Goal: Task Accomplishment & Management: Manage account settings

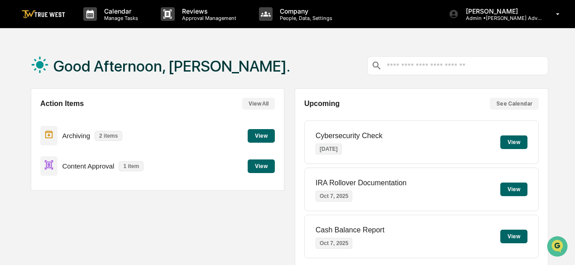
click at [256, 137] on button "View" at bounding box center [261, 136] width 27 height 14
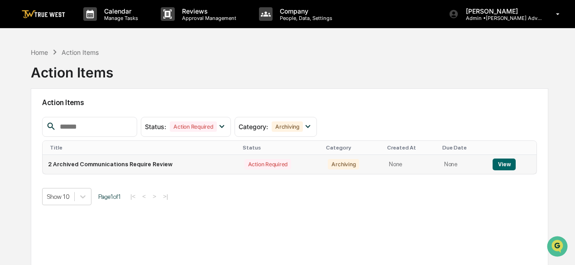
click at [501, 162] on button "View" at bounding box center [504, 164] width 23 height 12
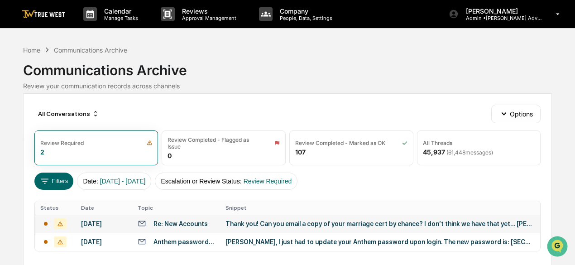
click at [334, 226] on div "Thank you! Can you email a copy of your marriage cert by chance? I don’t think …" at bounding box center [379, 223] width 309 height 7
click at [363, 225] on div "Thank you! Can you email a copy of your marriage cert by chance? I don’t think …" at bounding box center [379, 223] width 309 height 7
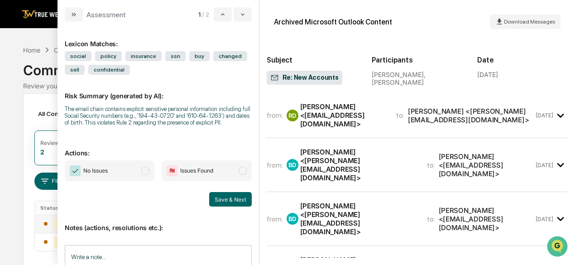
scroll to position [15, 0]
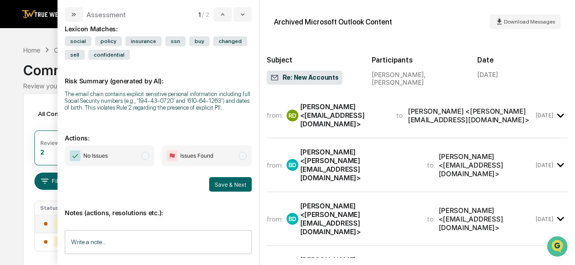
click at [475, 110] on div "[PERSON_NAME] <[PERSON_NAME][EMAIL_ADDRESS][DOMAIN_NAME]>" at bounding box center [471, 115] width 126 height 17
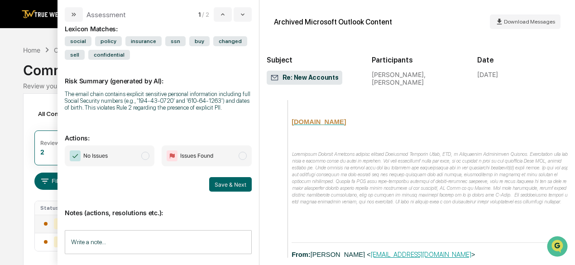
scroll to position [834, 0]
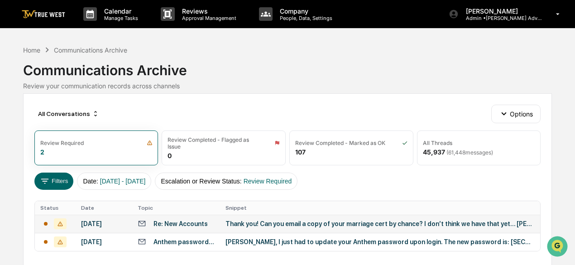
click at [20, 34] on div "Calendar Manage Tasks Reviews Approval Management Company People, Data, Setting…" at bounding box center [287, 151] width 575 height 302
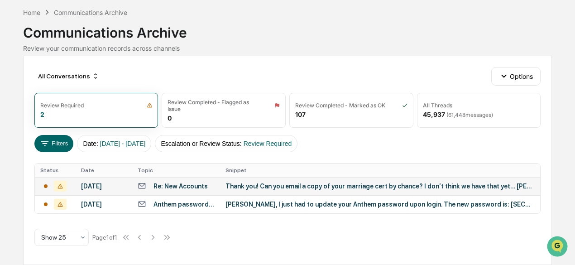
scroll to position [43, 0]
click at [234, 202] on div "[PERSON_NAME], I just had to update your Anthem password upon login. The new pa…" at bounding box center [379, 204] width 309 height 7
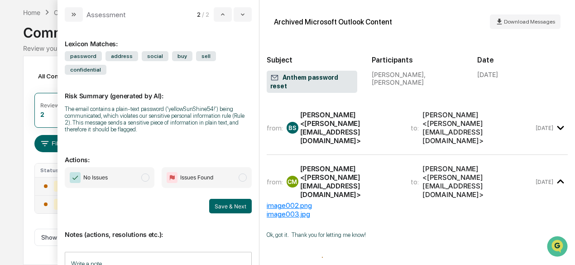
click at [148, 173] on span "modal" at bounding box center [145, 177] width 8 height 8
click at [73, 252] on input "Write a note..." at bounding box center [158, 264] width 187 height 24
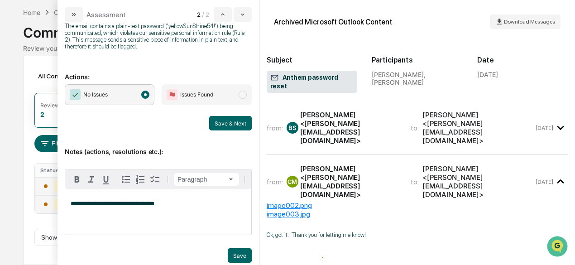
click at [227, 260] on div "modal" at bounding box center [158, 267] width 187 height 14
click at [231, 249] on button "Save" at bounding box center [240, 255] width 24 height 14
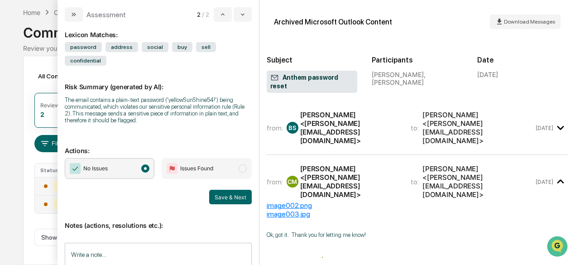
scroll to position [55, 0]
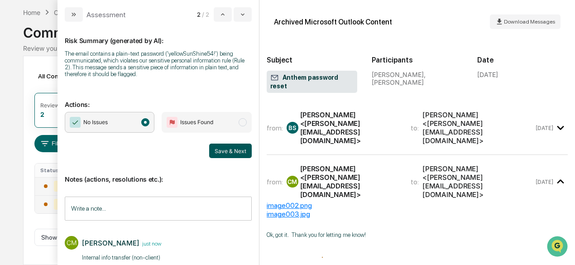
click at [232, 144] on button "Save & Next" at bounding box center [230, 151] width 43 height 14
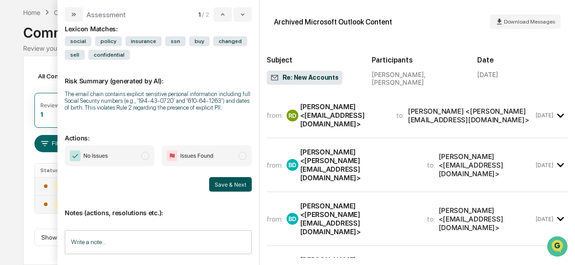
scroll to position [21, 0]
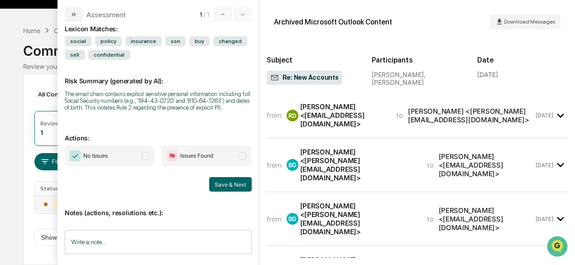
click at [12, 25] on div "Calendar Manage Tasks Reviews Approval Management Company People, Data, Setting…" at bounding box center [287, 123] width 575 height 284
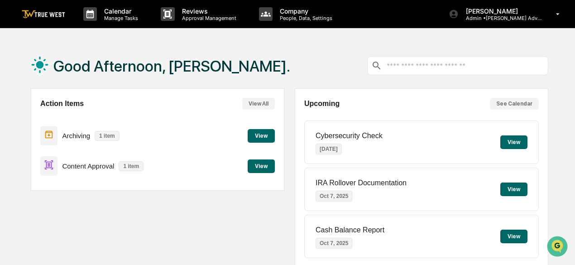
click at [266, 164] on button "View" at bounding box center [261, 166] width 27 height 14
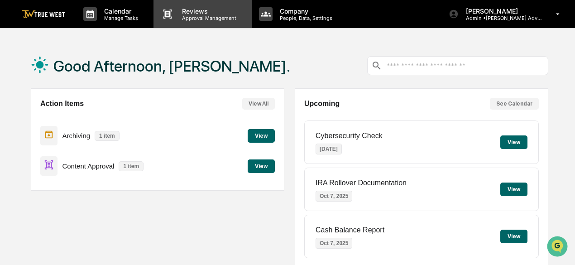
click at [195, 11] on p "Reviews" at bounding box center [208, 11] width 66 height 8
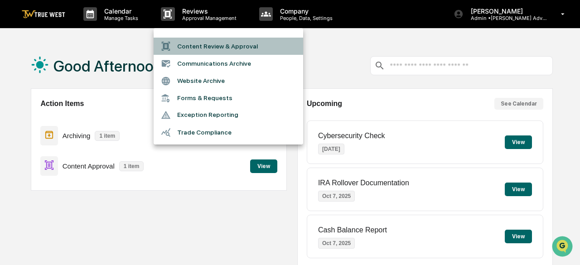
click at [203, 46] on li "Content Review & Approval" at bounding box center [227, 46] width 149 height 17
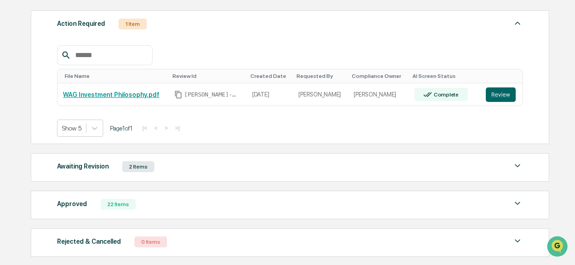
scroll to position [187, 0]
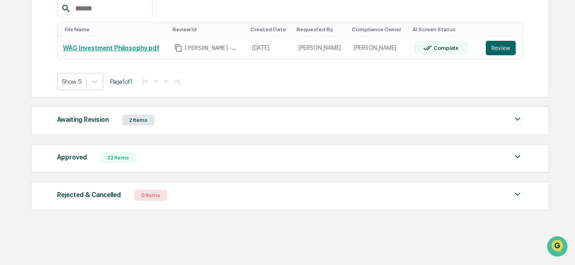
click at [76, 195] on div "Rejected & Cancelled" at bounding box center [89, 195] width 64 height 12
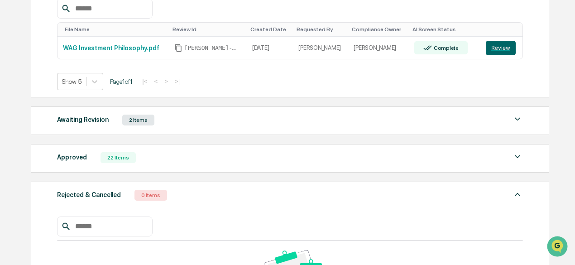
click at [518, 119] on img at bounding box center [517, 119] width 11 height 11
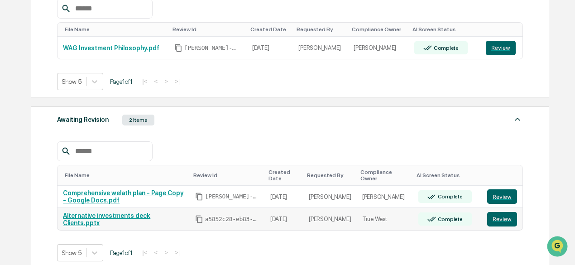
click at [150, 217] on link "Alternative investments deck Clients.pptx" at bounding box center [106, 219] width 87 height 14
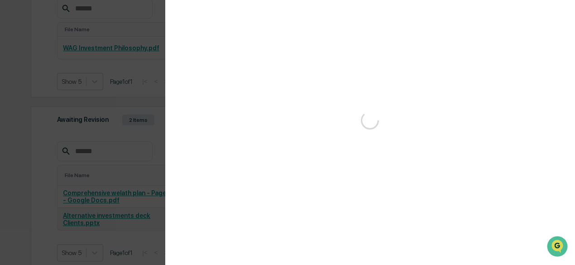
click at [158, 217] on div "Version History" at bounding box center [287, 132] width 575 height 265
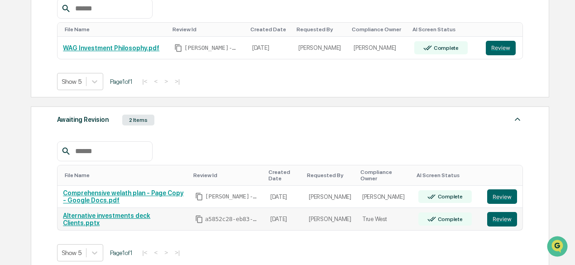
click at [150, 217] on link "Alternative investments deck Clients.pptx" at bounding box center [106, 219] width 87 height 14
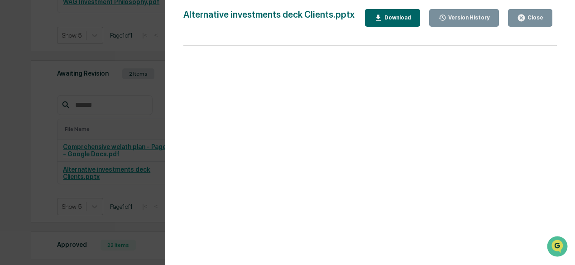
scroll to position [240, 0]
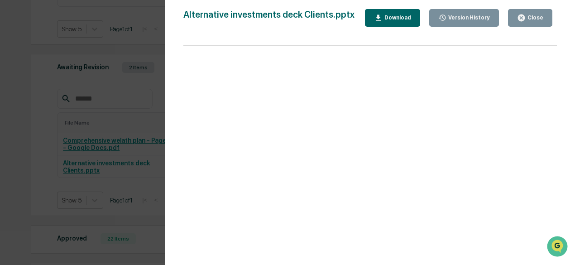
click at [525, 18] on icon "button" at bounding box center [521, 17] width 7 height 7
